Goal: Information Seeking & Learning: Check status

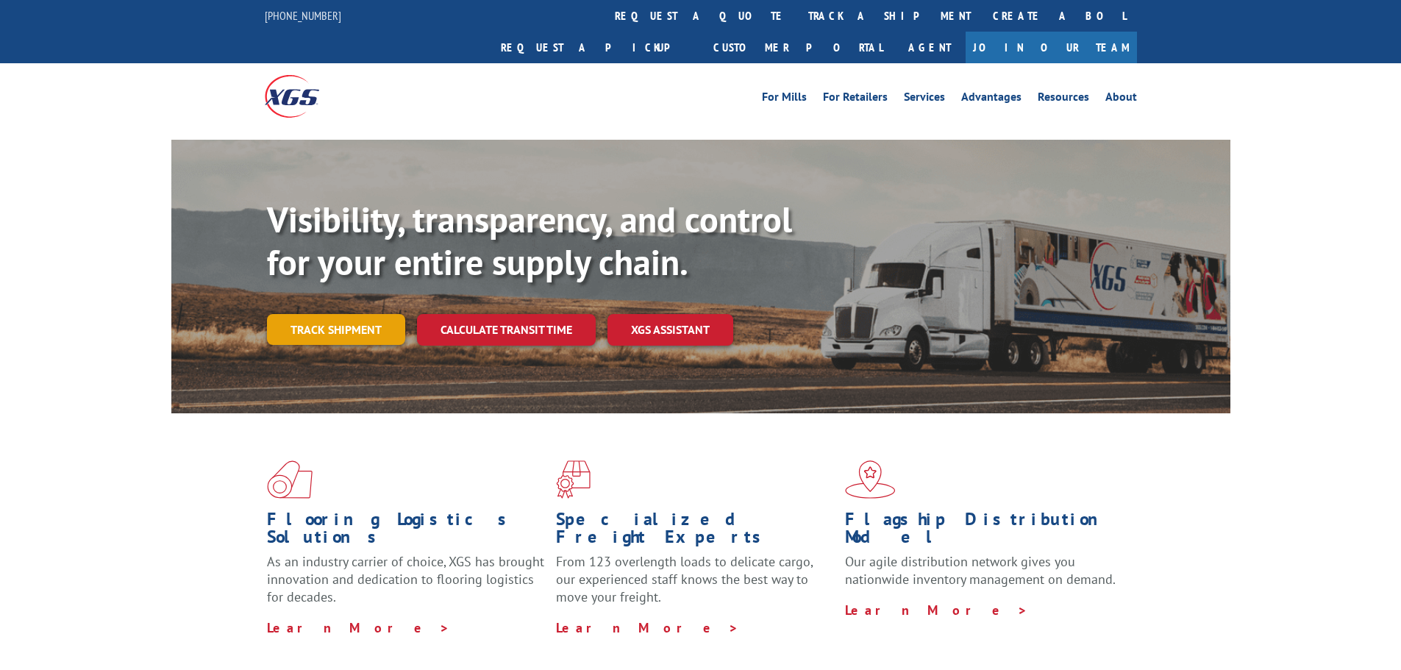
click at [307, 314] on link "Track shipment" at bounding box center [336, 329] width 138 height 31
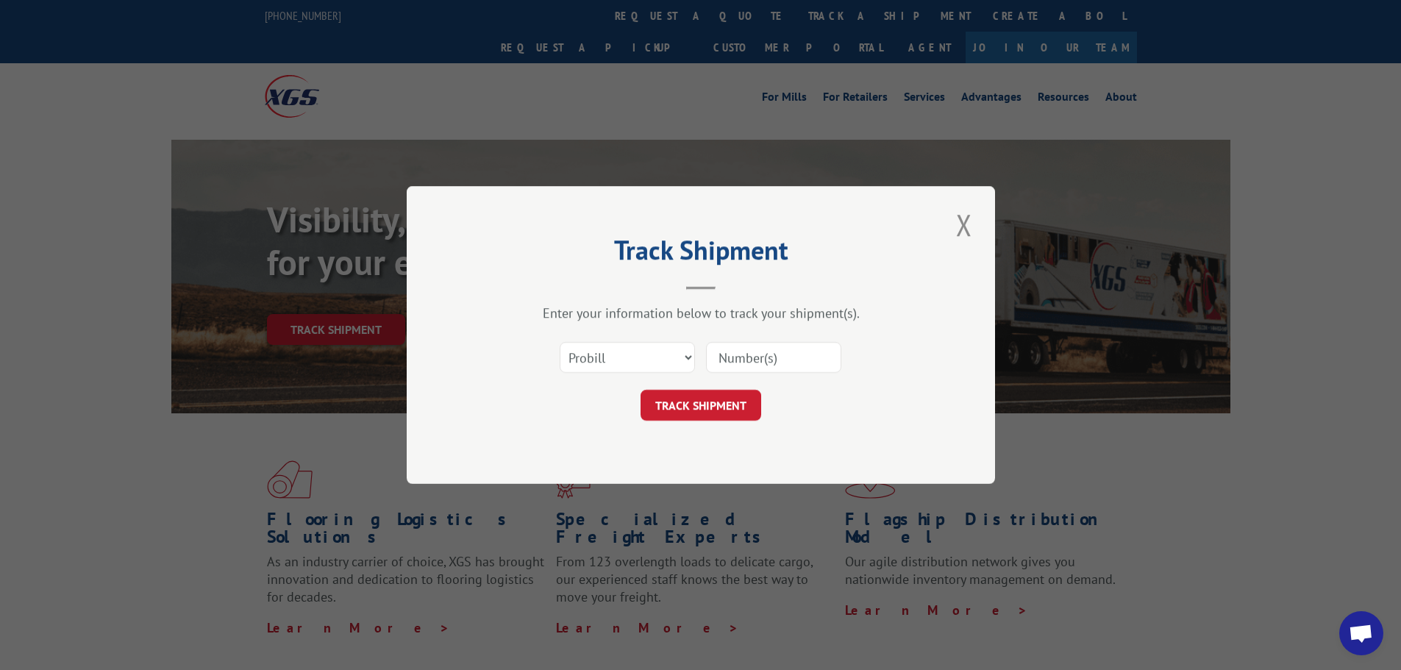
click at [724, 353] on input at bounding box center [773, 357] width 135 height 31
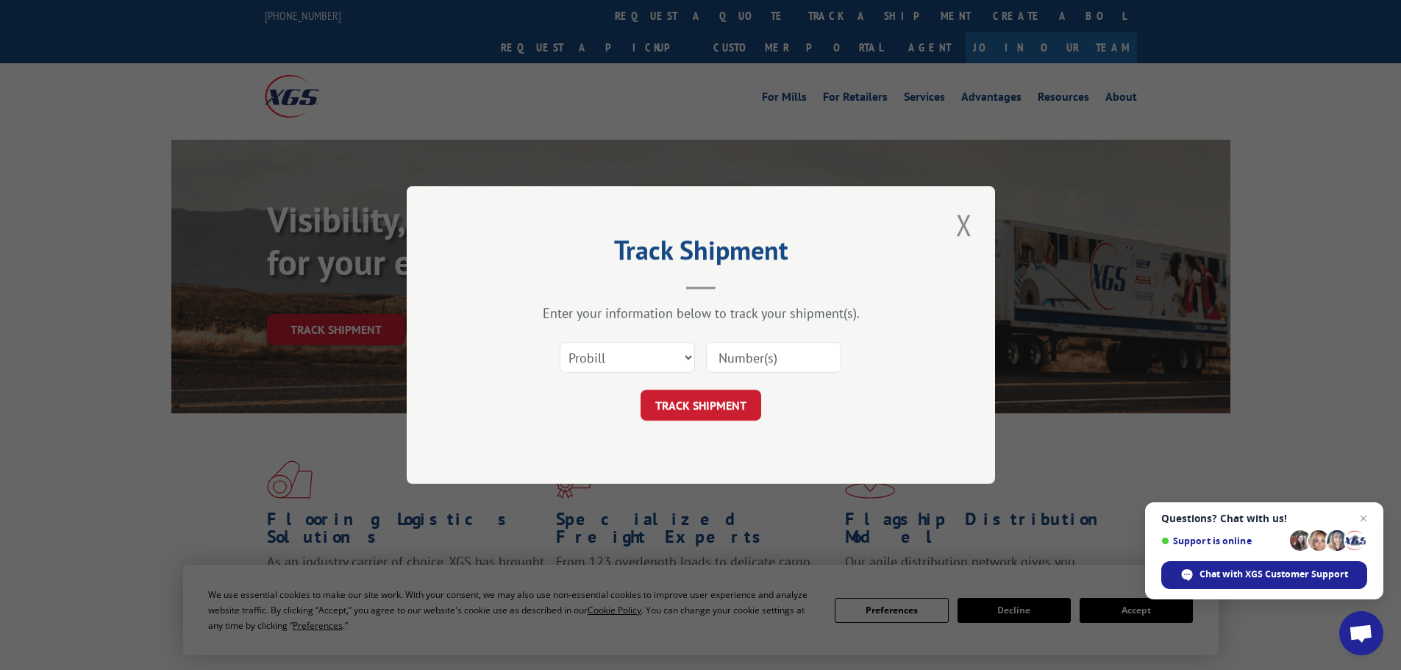
paste input "17153233"
type input "17153233"
click at [724, 399] on button "TRACK SHIPMENT" at bounding box center [700, 405] width 121 height 31
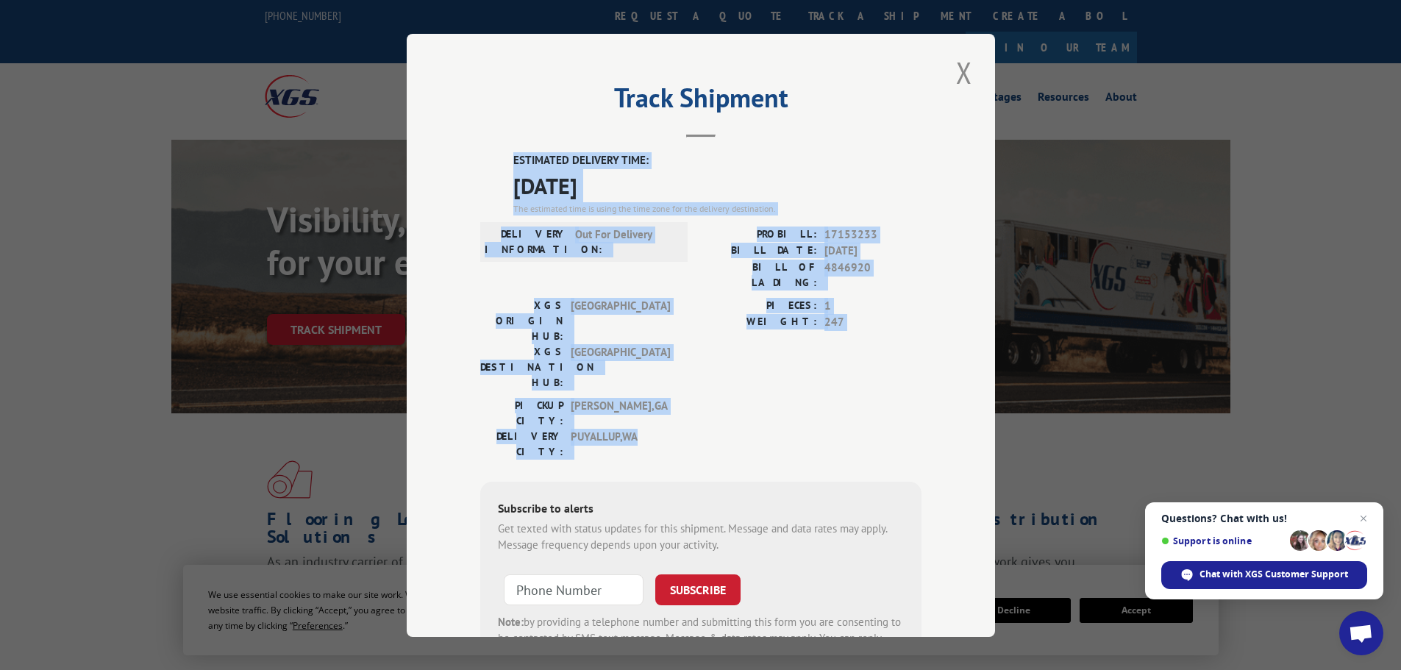
drag, startPoint x: 507, startPoint y: 157, endPoint x: 656, endPoint y: 368, distance: 258.1
click at [652, 376] on div "ESTIMATED DELIVERY TIME: [DATE] The estimated time is using the time zone for t…" at bounding box center [700, 416] width 441 height 529
click at [959, 74] on button "Close modal" at bounding box center [964, 72] width 25 height 40
